Goal: Information Seeking & Learning: Learn about a topic

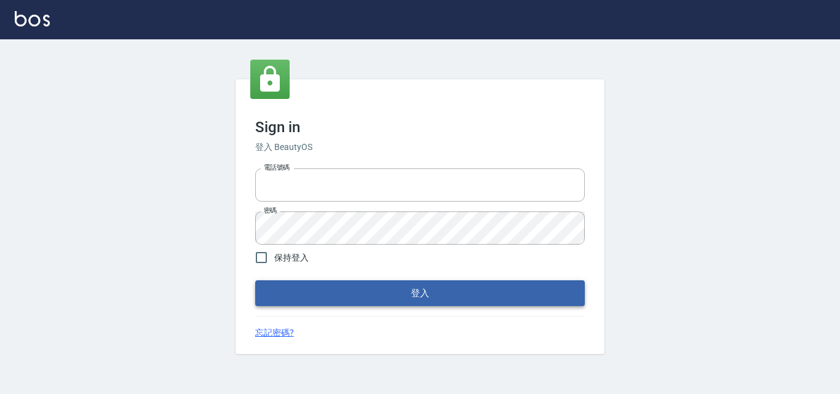
type input "0422211177"
click at [323, 288] on button "登入" at bounding box center [419, 293] width 329 height 26
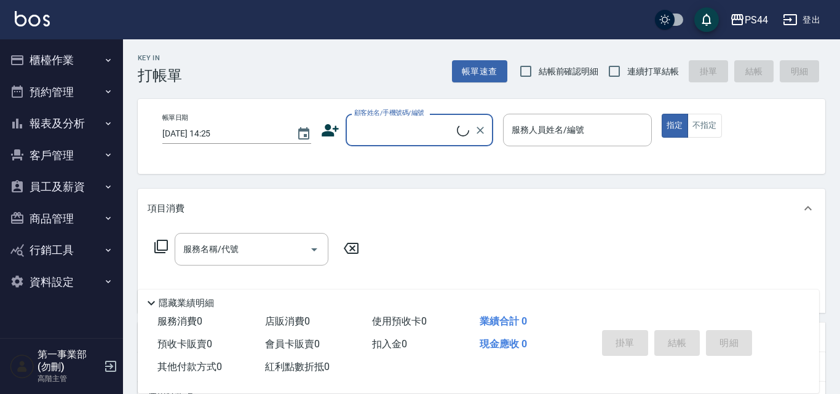
click at [63, 122] on button "報表及分析" at bounding box center [61, 124] width 113 height 32
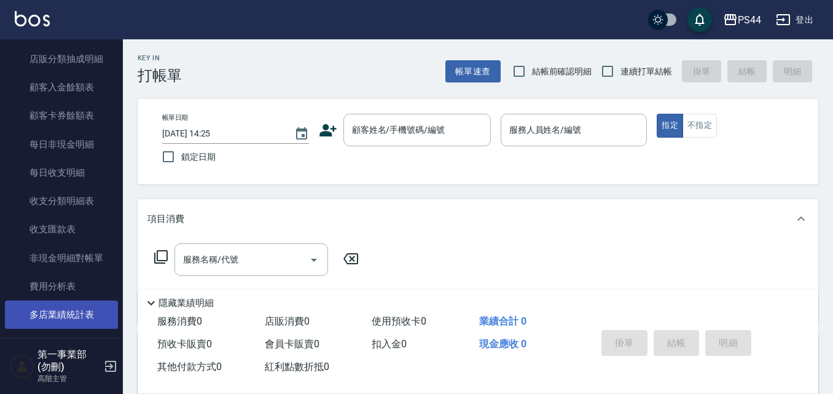
scroll to position [983, 0]
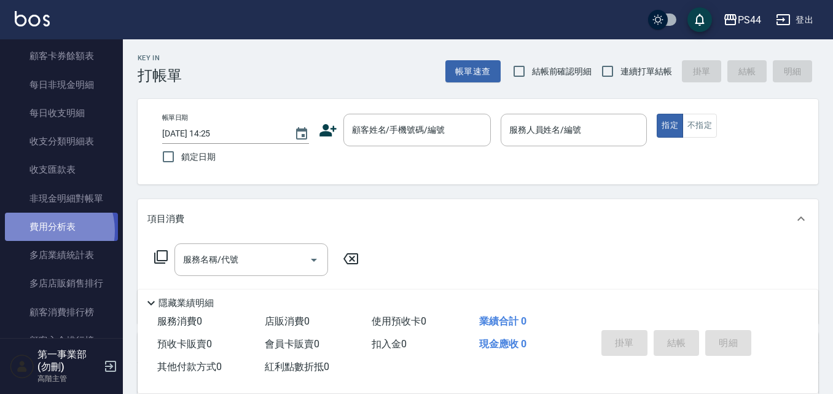
click at [46, 231] on link "費用分析表" at bounding box center [61, 227] width 113 height 28
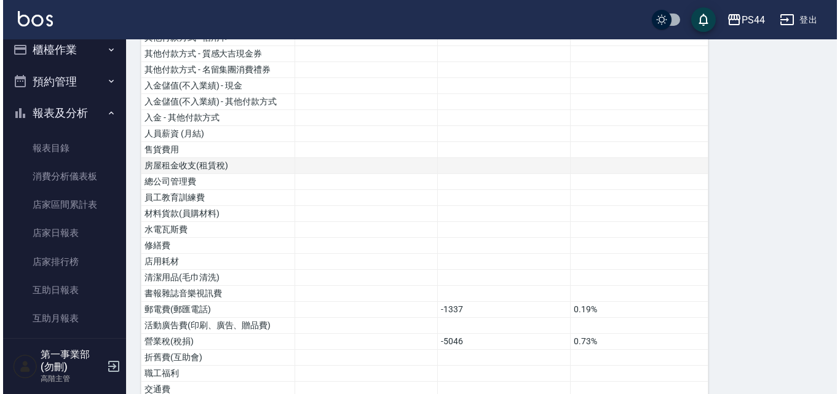
scroll to position [462, 0]
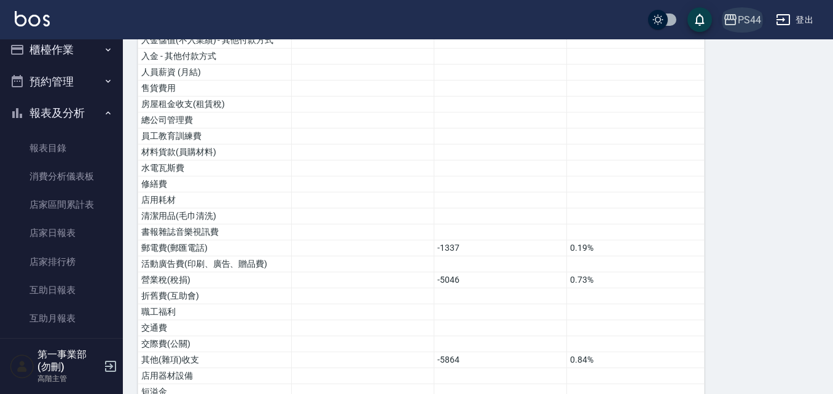
click at [753, 20] on div "PS44" at bounding box center [749, 19] width 23 height 15
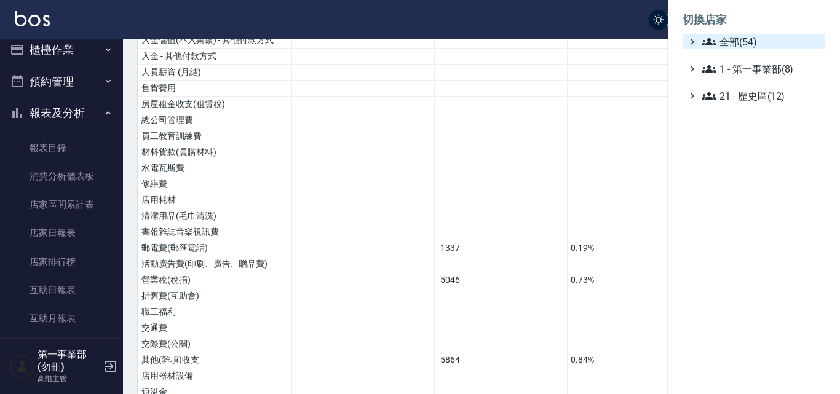
click at [727, 42] on span "全部(54)" at bounding box center [760, 41] width 119 height 15
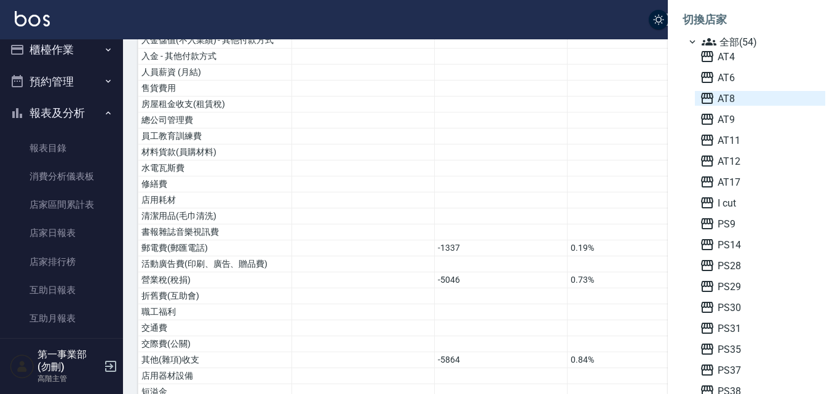
click at [720, 98] on span "AT8" at bounding box center [759, 98] width 120 height 15
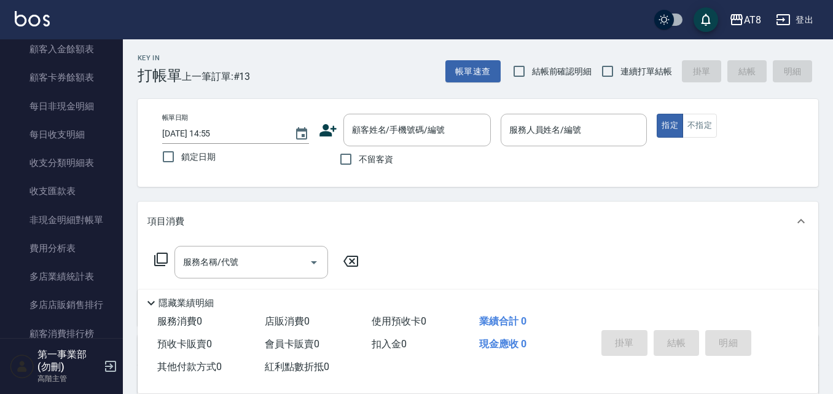
scroll to position [983, 0]
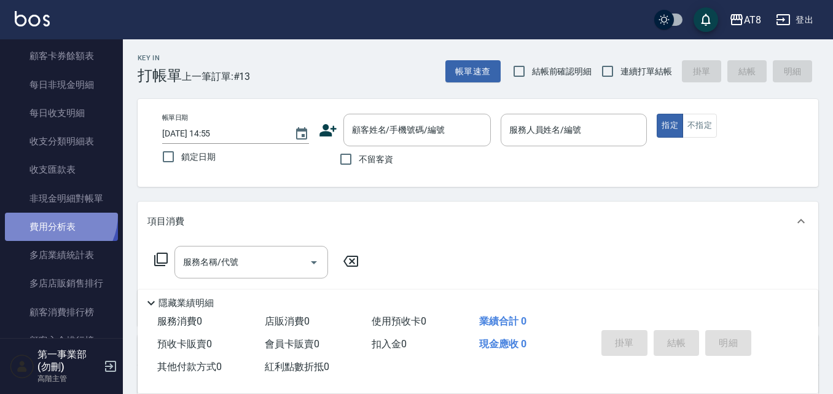
click at [53, 215] on link "費用分析表" at bounding box center [61, 227] width 113 height 28
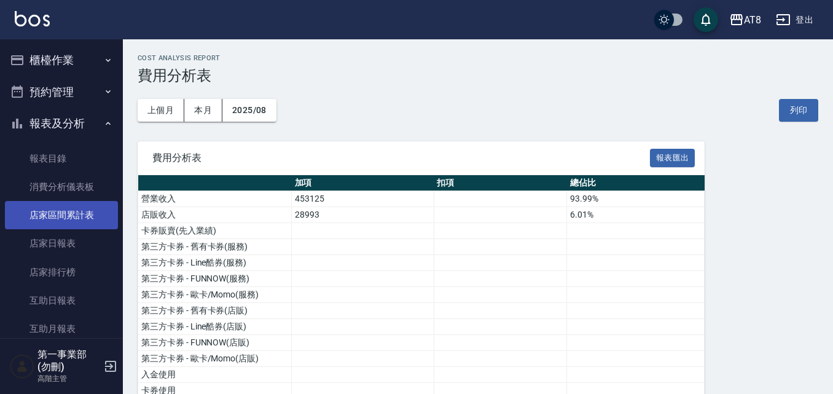
click at [81, 204] on link "店家區間累計表" at bounding box center [61, 215] width 113 height 28
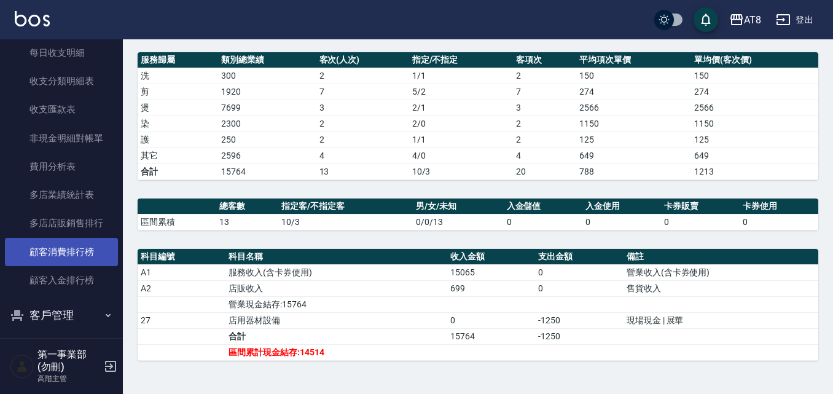
scroll to position [1045, 0]
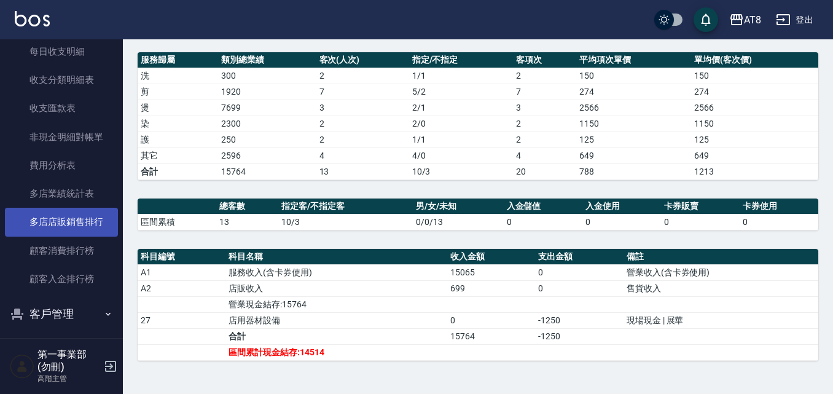
click at [77, 221] on link "多店店販銷售排行" at bounding box center [61, 222] width 113 height 28
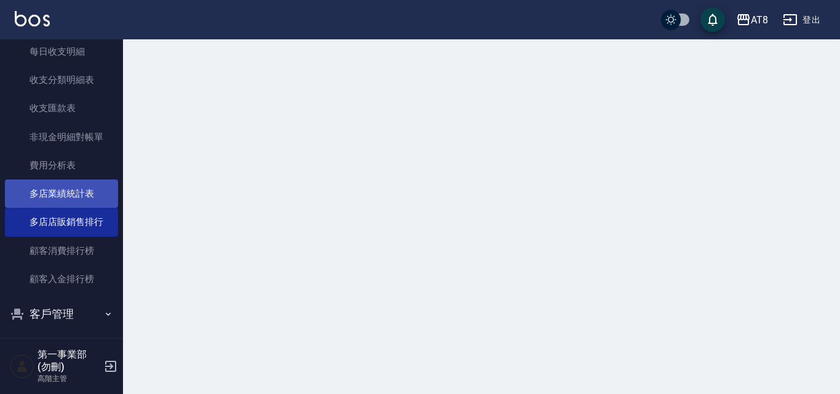
click at [78, 198] on link "多店業績統計表" at bounding box center [61, 193] width 113 height 28
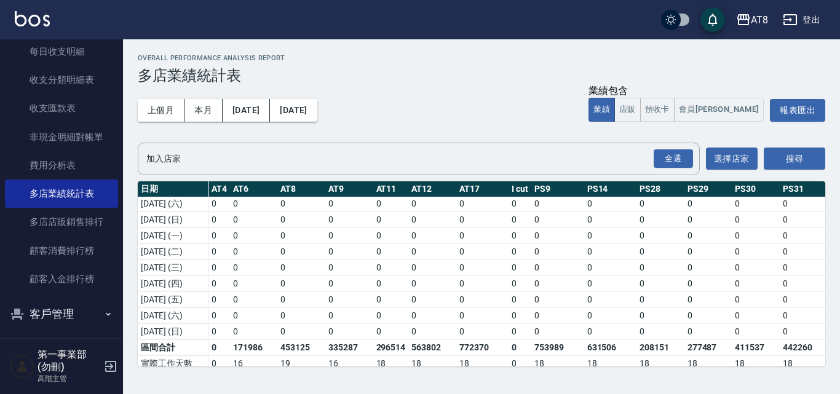
scroll to position [400, 0]
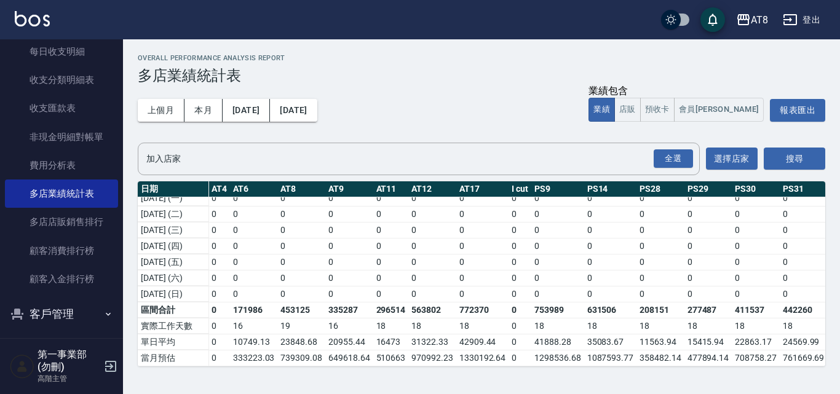
click at [564, 305] on td "753989" at bounding box center [557, 310] width 53 height 16
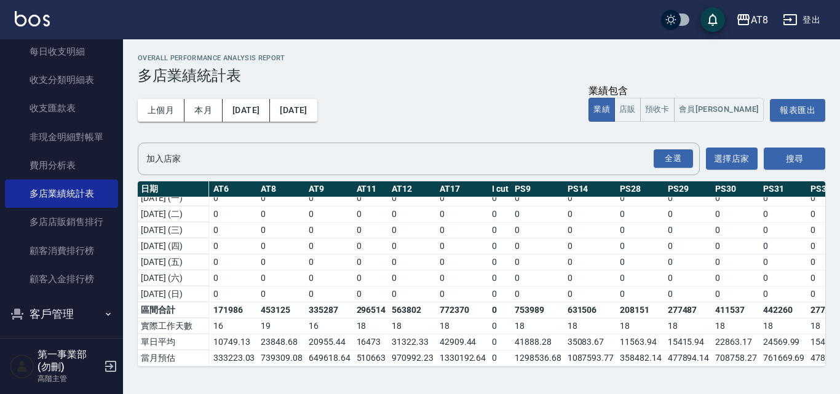
scroll to position [400, 15]
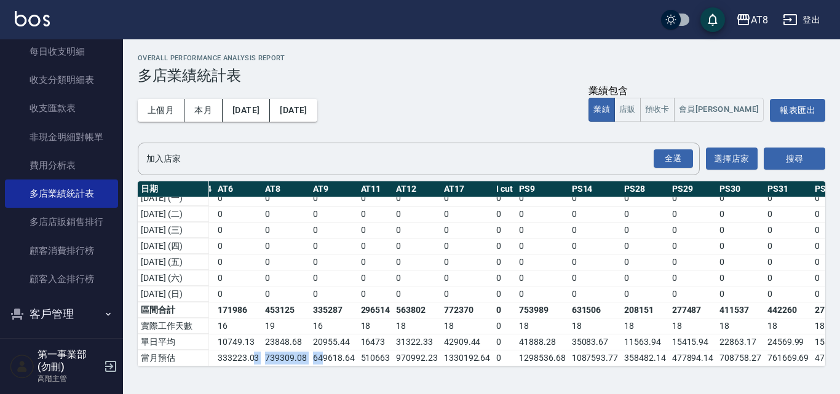
drag, startPoint x: 319, startPoint y: 344, endPoint x: 251, endPoint y: 349, distance: 67.8
click at [353, 337] on td "20955.44" at bounding box center [334, 342] width 48 height 16
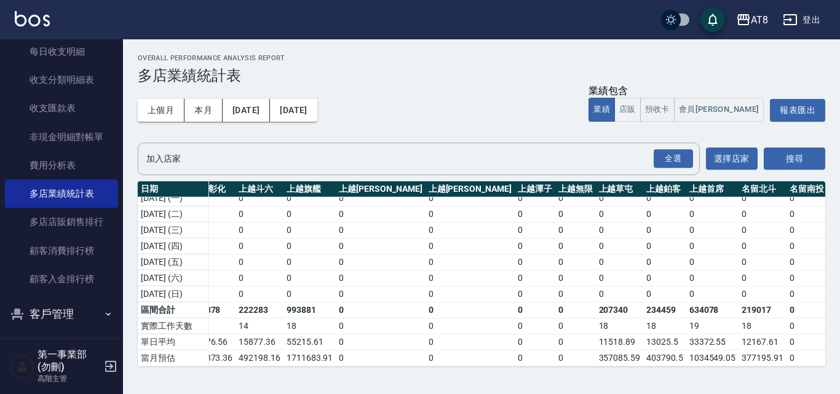
scroll to position [400, 1644]
click at [758, 17] on div "AT8" at bounding box center [759, 19] width 17 height 15
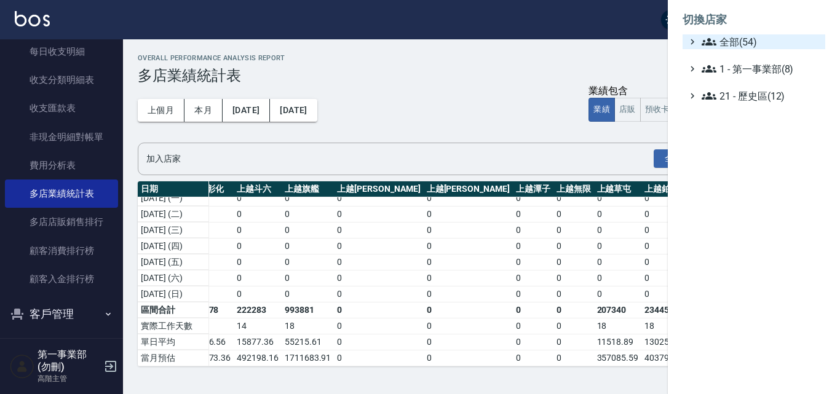
click at [752, 39] on span "全部(54)" at bounding box center [760, 41] width 119 height 15
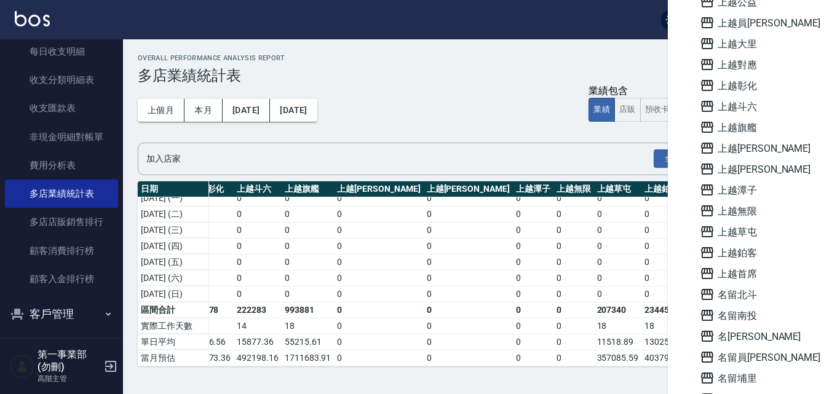
scroll to position [799, 0]
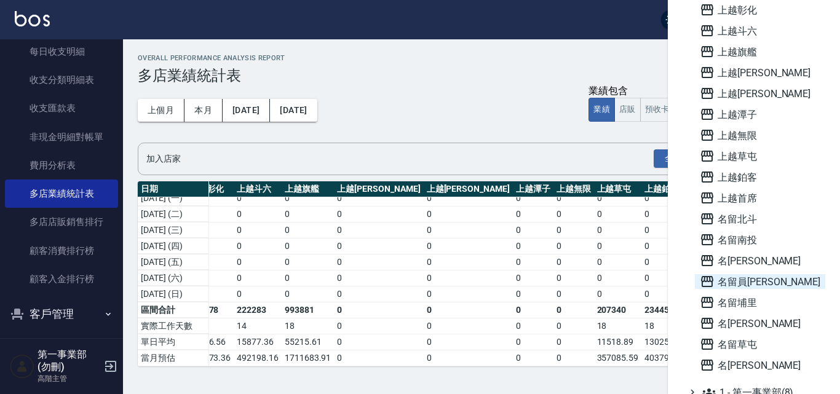
drag, startPoint x: 762, startPoint y: 278, endPoint x: 755, endPoint y: 276, distance: 7.2
click at [755, 276] on span "名留員[PERSON_NAME]" at bounding box center [759, 281] width 120 height 15
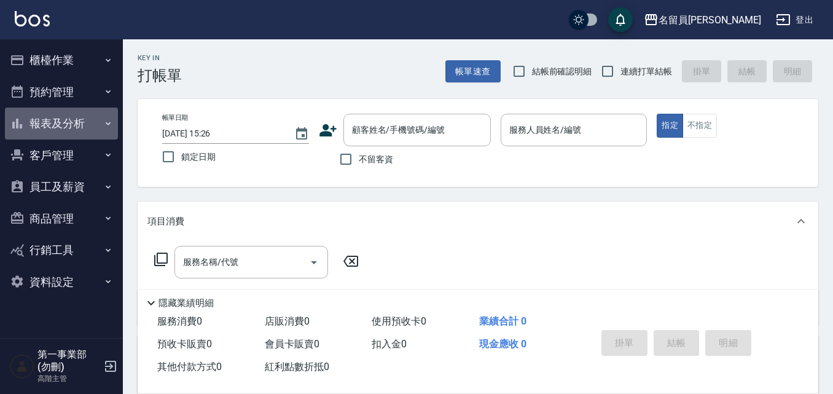
click at [106, 123] on icon "button" at bounding box center [108, 124] width 10 height 10
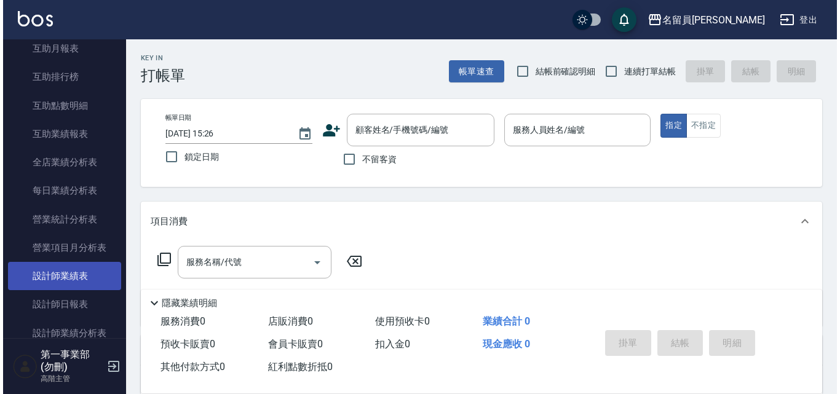
scroll to position [369, 0]
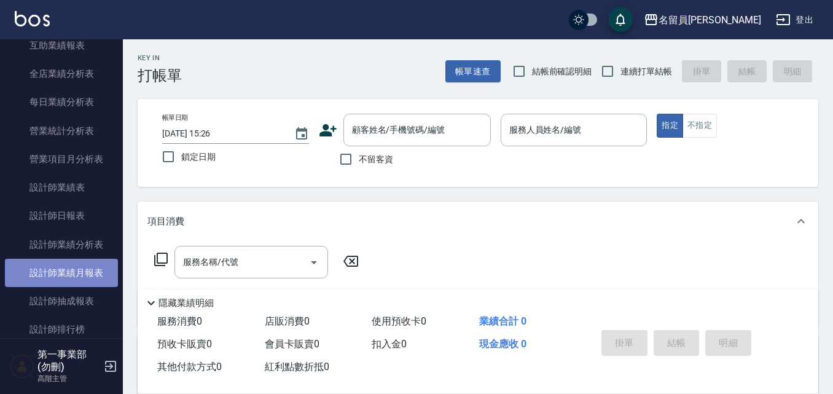
click at [86, 269] on link "設計師業績月報表" at bounding box center [61, 273] width 113 height 28
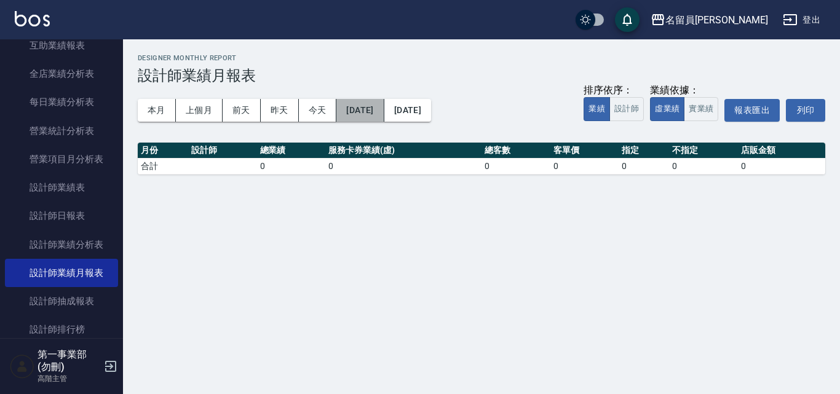
click at [384, 110] on button "2025/08/19" at bounding box center [359, 110] width 47 height 23
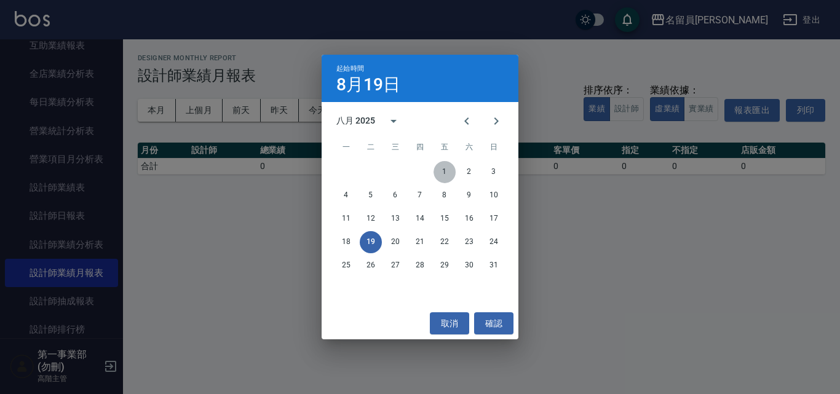
click at [443, 171] on button "1" at bounding box center [444, 172] width 22 height 22
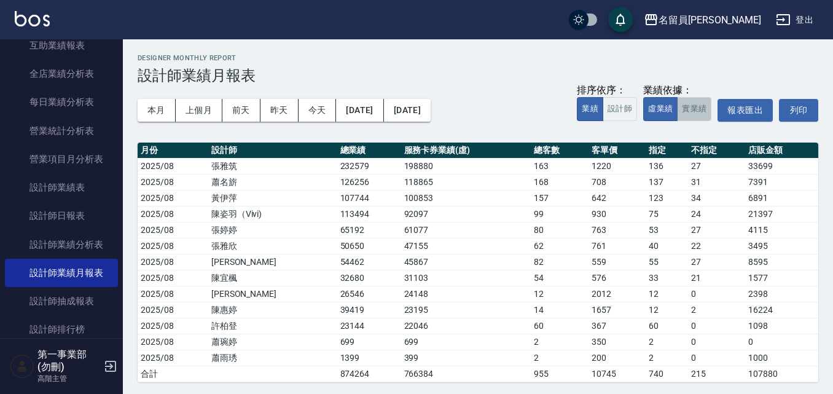
click at [692, 108] on button "實業績" at bounding box center [694, 109] width 34 height 24
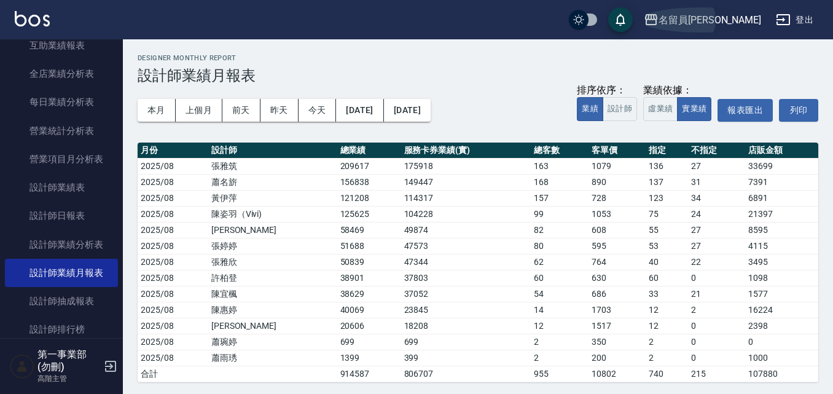
click at [731, 14] on div "名留員[PERSON_NAME]" at bounding box center [710, 19] width 103 height 15
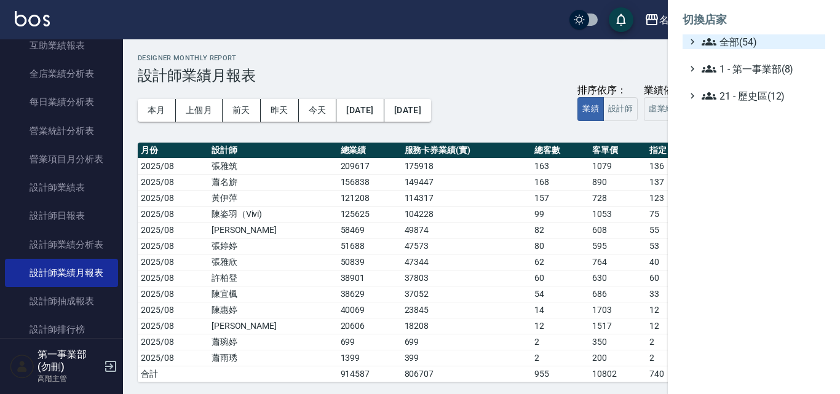
drag, startPoint x: 746, startPoint y: 45, endPoint x: 727, endPoint y: 50, distance: 19.5
click at [743, 47] on span "全部(54)" at bounding box center [760, 41] width 119 height 15
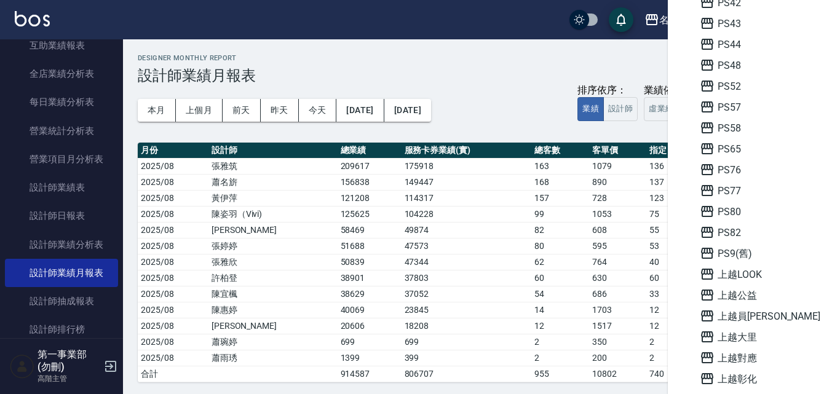
scroll to position [492, 0]
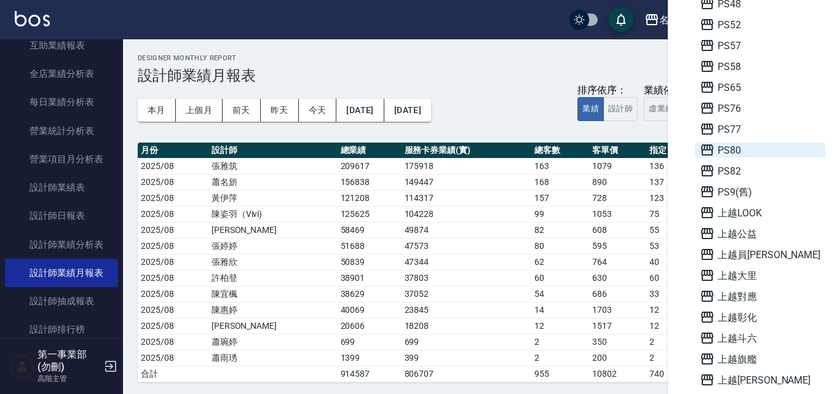
click at [735, 147] on span "PS80" at bounding box center [759, 150] width 120 height 15
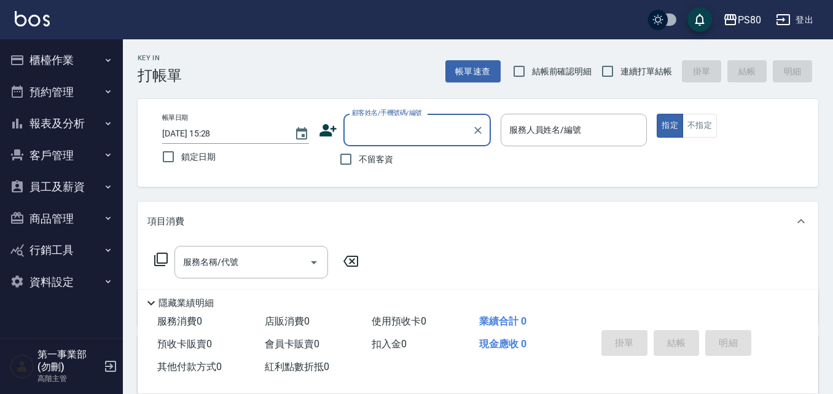
click at [104, 119] on icon "button" at bounding box center [108, 124] width 10 height 10
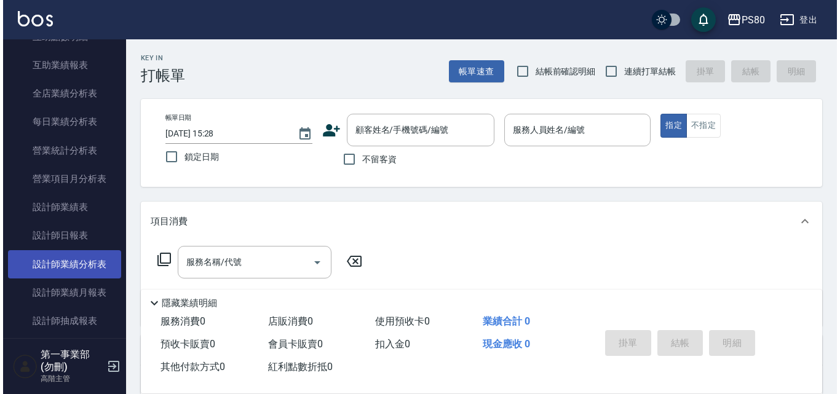
scroll to position [369, 0]
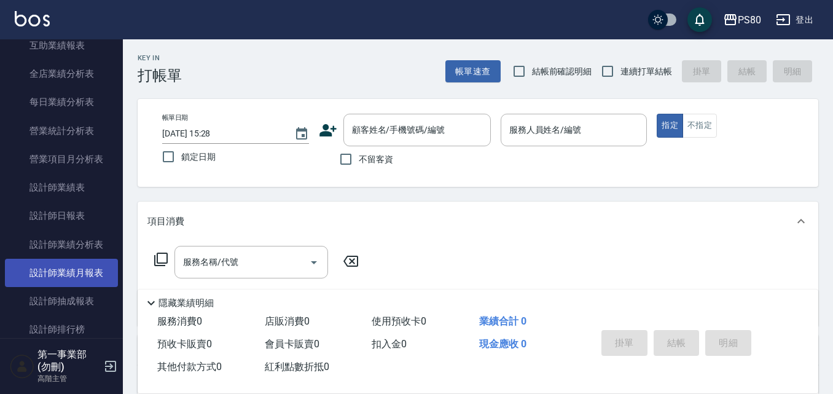
click at [84, 272] on link "設計師業績月報表" at bounding box center [61, 273] width 113 height 28
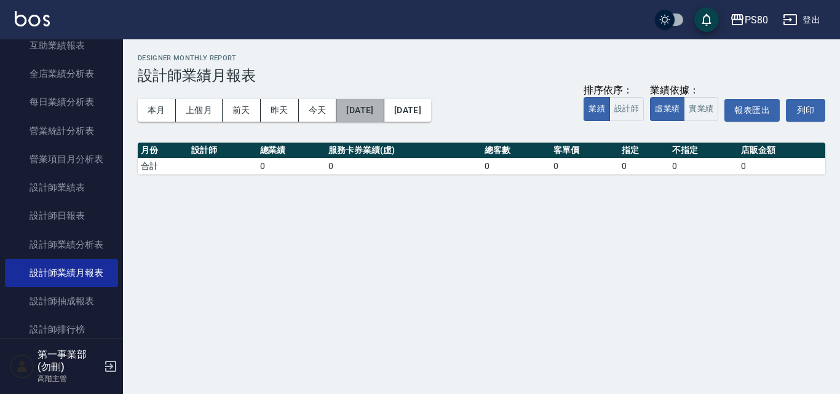
click at [384, 104] on button "[DATE]" at bounding box center [359, 110] width 47 height 23
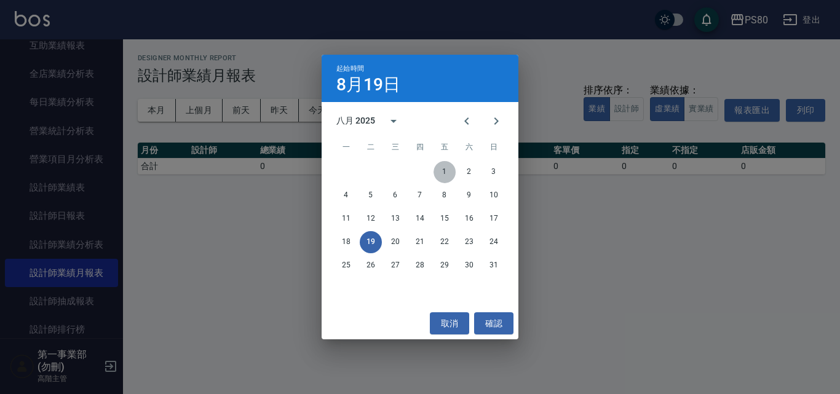
click at [446, 168] on button "1" at bounding box center [444, 172] width 22 height 22
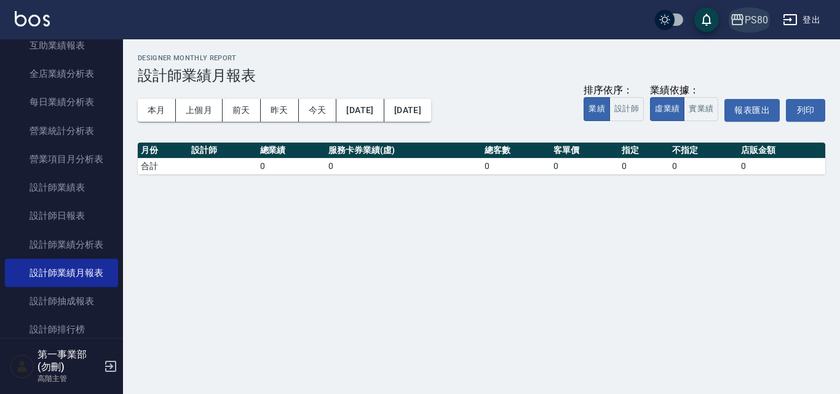
click at [757, 14] on div "PS80" at bounding box center [755, 19] width 23 height 15
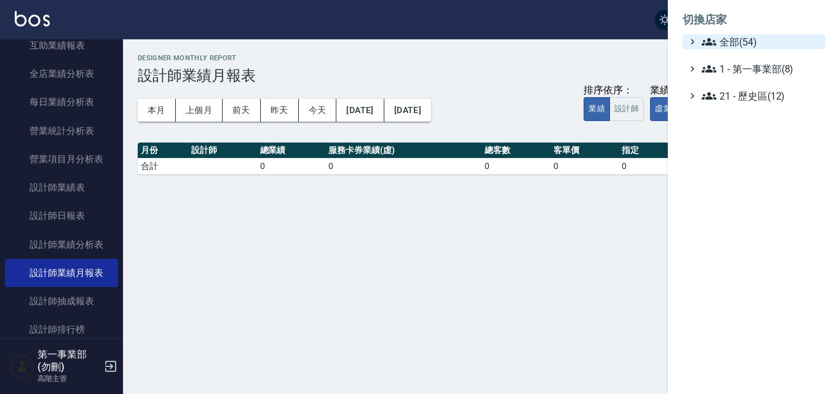
click at [744, 44] on span "全部(54)" at bounding box center [760, 41] width 119 height 15
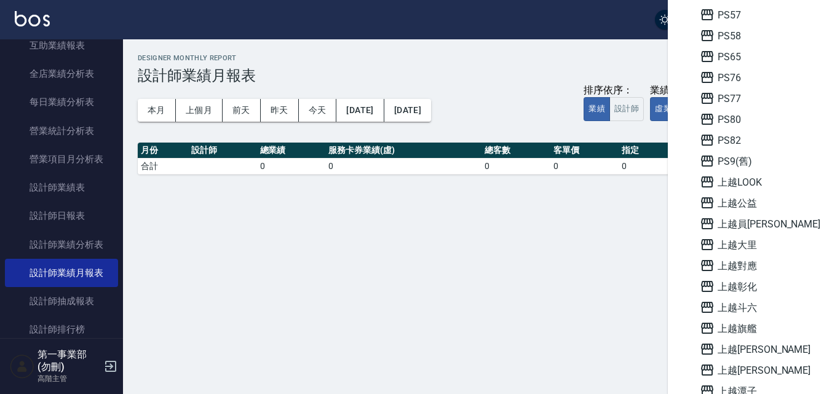
scroll to position [676, 0]
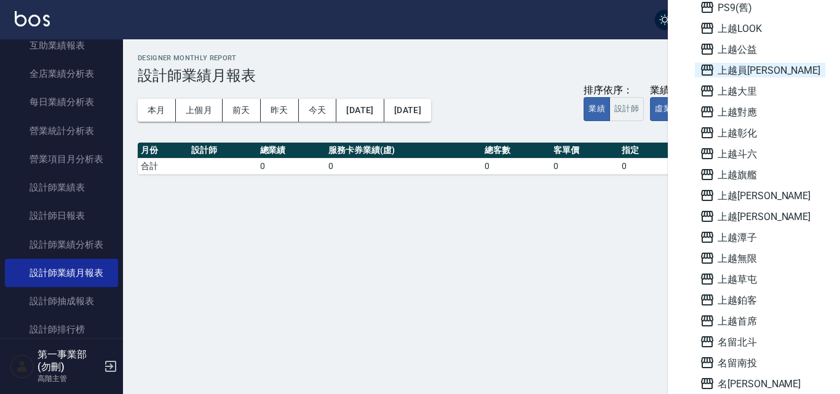
click at [743, 69] on span "上越員[PERSON_NAME]" at bounding box center [759, 70] width 120 height 15
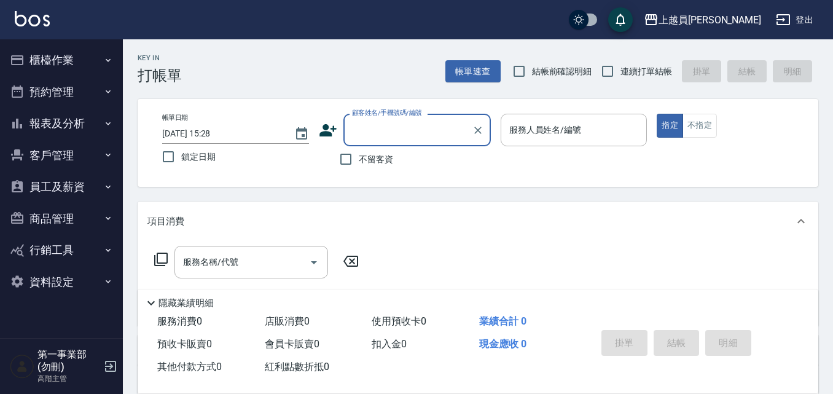
click at [105, 121] on icon "button" at bounding box center [108, 124] width 10 height 10
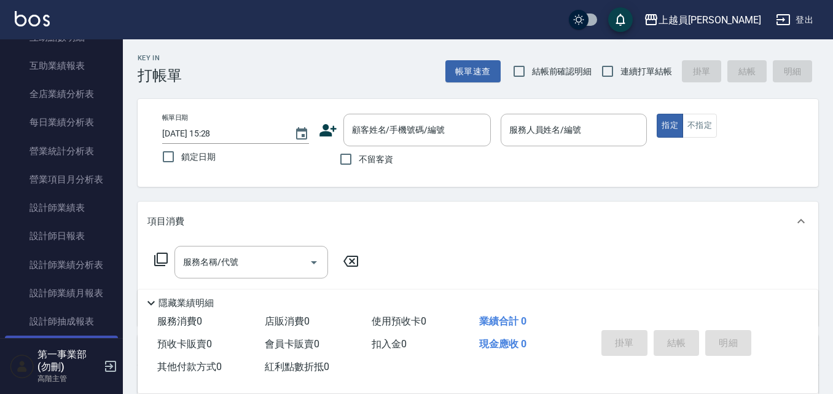
scroll to position [369, 0]
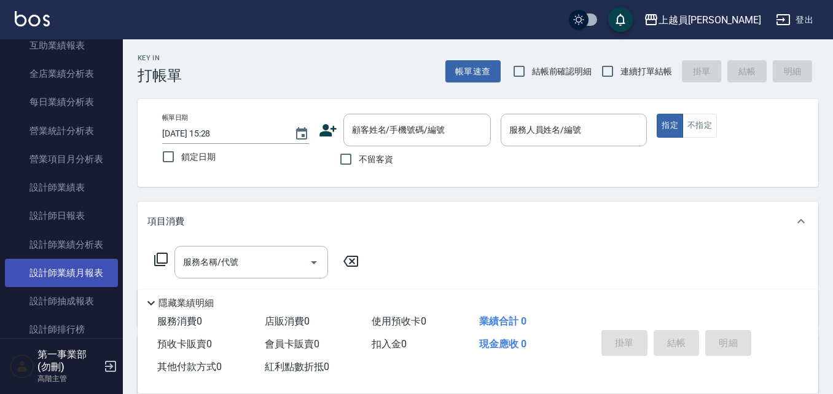
click at [77, 277] on link "設計師業績月報表" at bounding box center [61, 273] width 113 height 28
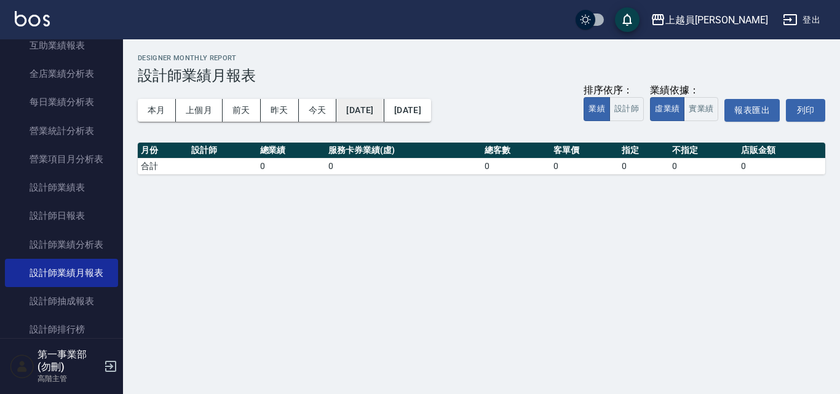
click at [384, 106] on button "[DATE]" at bounding box center [359, 110] width 47 height 23
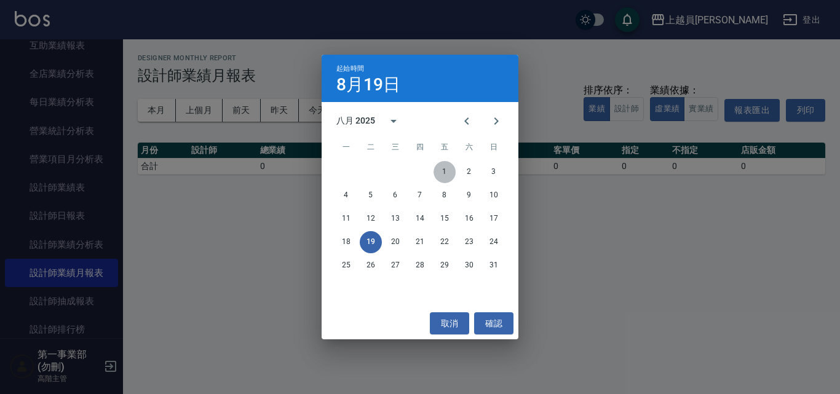
click at [442, 170] on button "1" at bounding box center [444, 172] width 22 height 22
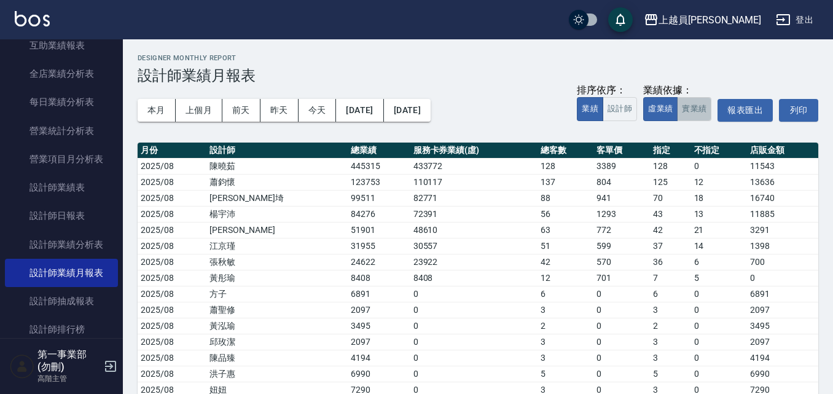
click at [696, 107] on button "實業績" at bounding box center [694, 109] width 34 height 24
click at [655, 109] on button "虛業績" at bounding box center [661, 109] width 34 height 24
click at [747, 14] on div "上越員[PERSON_NAME]" at bounding box center [710, 19] width 103 height 15
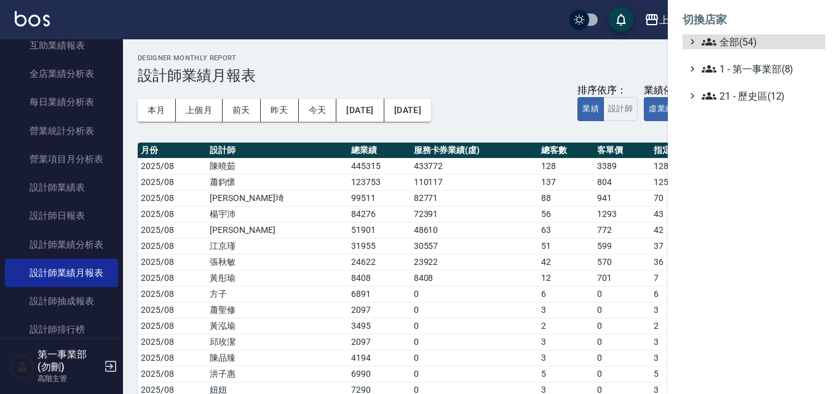
drag, startPoint x: 746, startPoint y: 38, endPoint x: 731, endPoint y: 53, distance: 20.9
click at [743, 42] on span "全部(54)" at bounding box center [760, 41] width 119 height 15
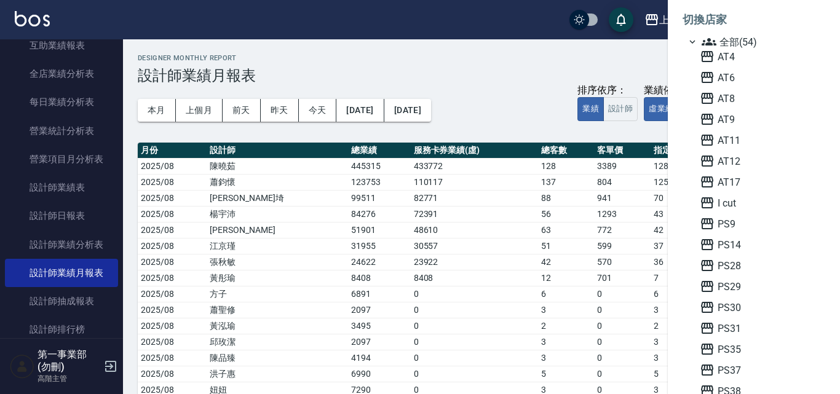
click at [399, 105] on div at bounding box center [420, 197] width 840 height 394
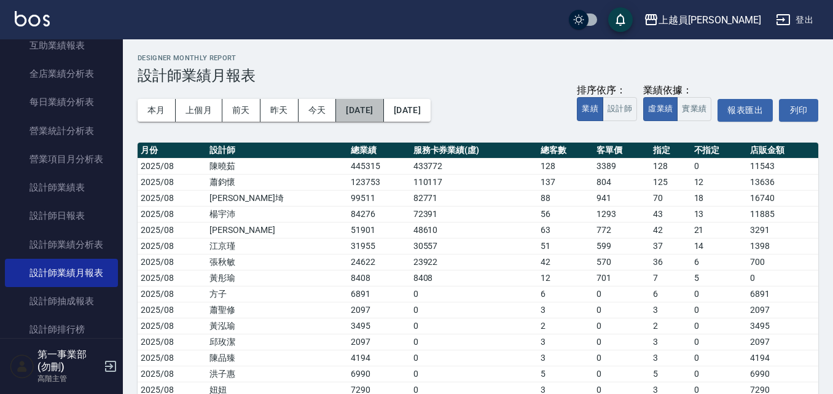
click at [384, 105] on button "[DATE]" at bounding box center [359, 110] width 47 height 23
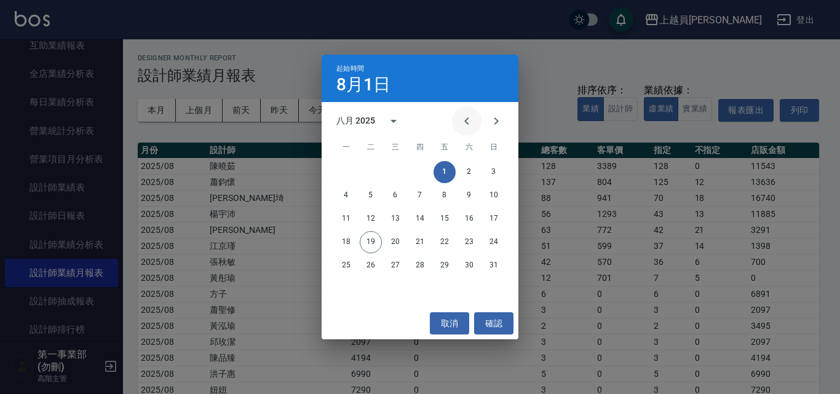
click at [467, 122] on icon "Previous month" at bounding box center [466, 121] width 15 height 15
click at [371, 171] on button "1" at bounding box center [371, 172] width 22 height 22
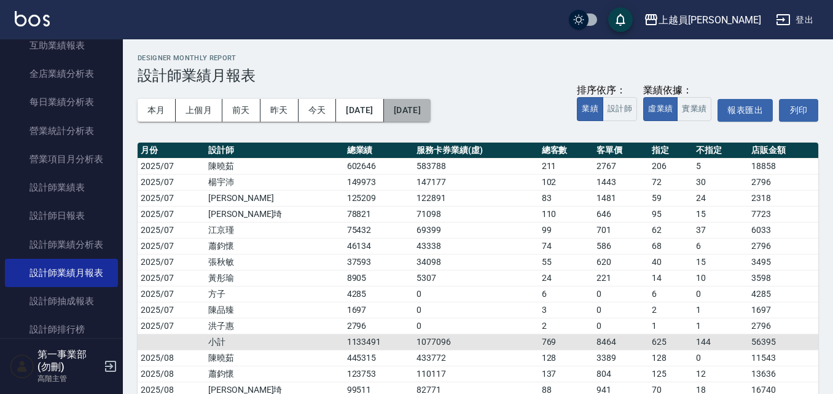
click at [431, 106] on button "[DATE]" at bounding box center [407, 110] width 47 height 23
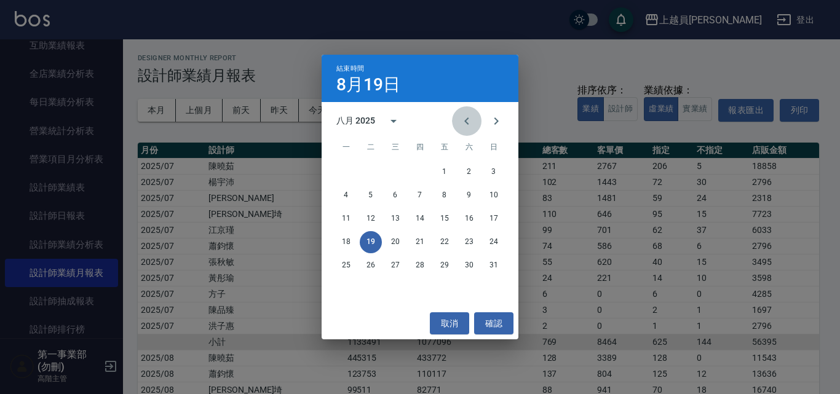
click at [470, 120] on icon "Previous month" at bounding box center [466, 121] width 15 height 15
click at [422, 268] on button "31" at bounding box center [420, 265] width 22 height 22
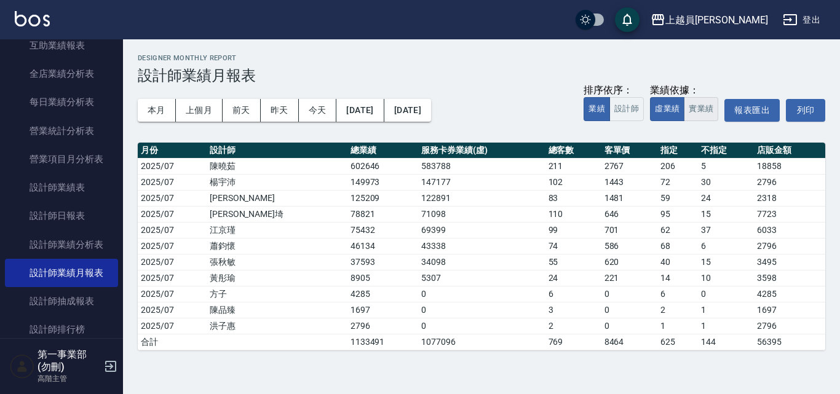
click at [700, 109] on button "實業績" at bounding box center [701, 109] width 34 height 24
click at [666, 114] on button "虛業績" at bounding box center [667, 109] width 34 height 24
click at [384, 103] on button "[DATE]" at bounding box center [359, 110] width 47 height 23
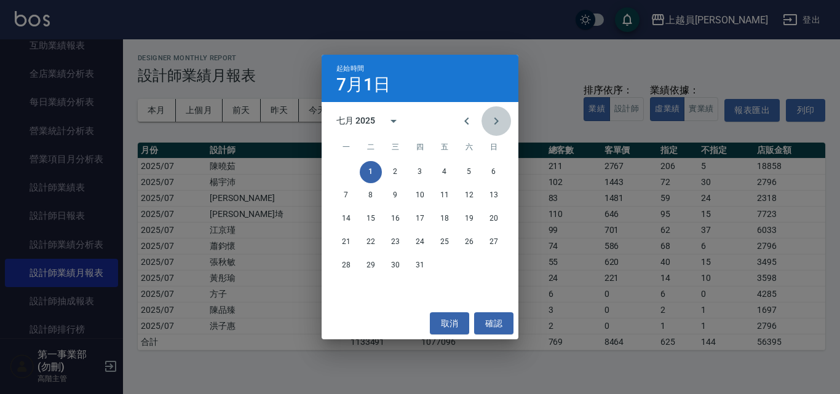
click at [498, 117] on icon "Next month" at bounding box center [496, 121] width 15 height 15
click at [441, 171] on button "1" at bounding box center [444, 172] width 22 height 22
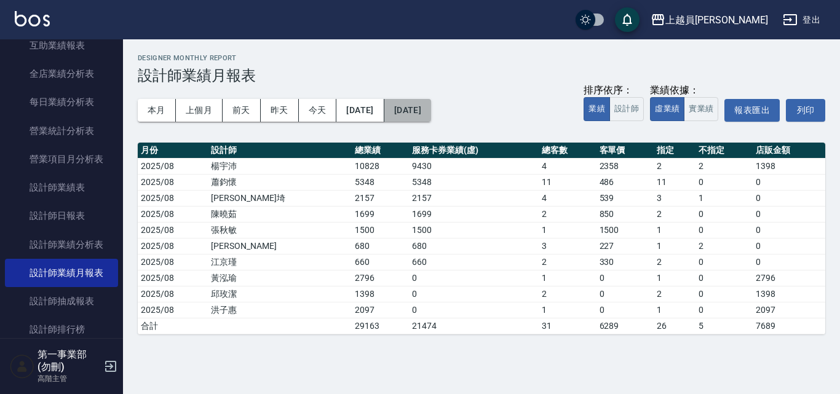
click at [431, 110] on button "[DATE]" at bounding box center [407, 110] width 47 height 23
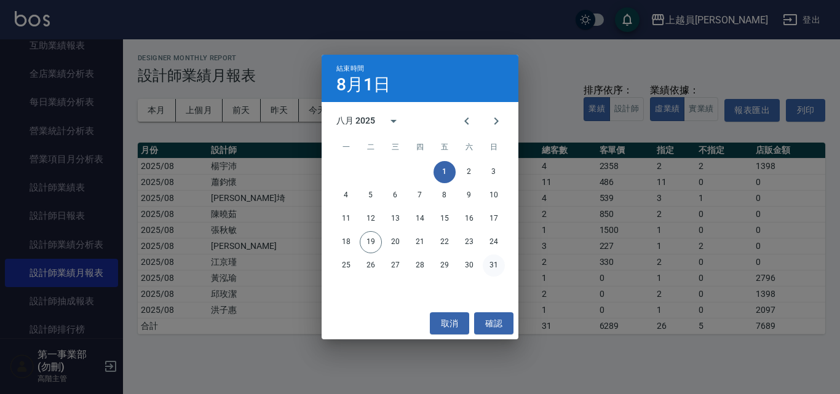
click at [493, 267] on button "31" at bounding box center [494, 265] width 22 height 22
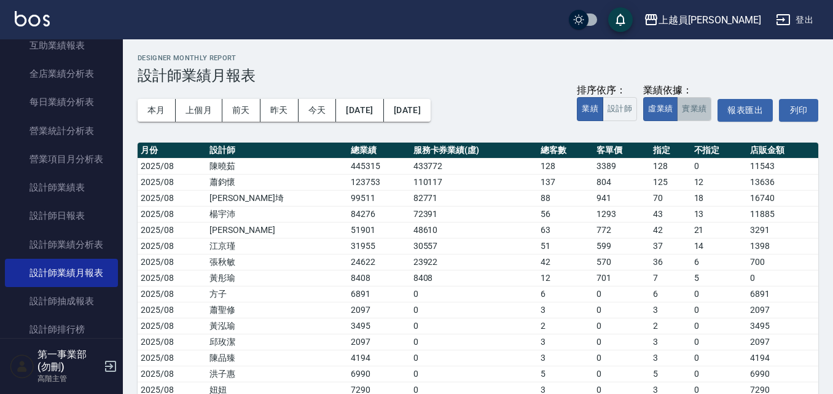
click at [704, 114] on button "實業績" at bounding box center [694, 109] width 34 height 24
